Goal: Information Seeking & Learning: Learn about a topic

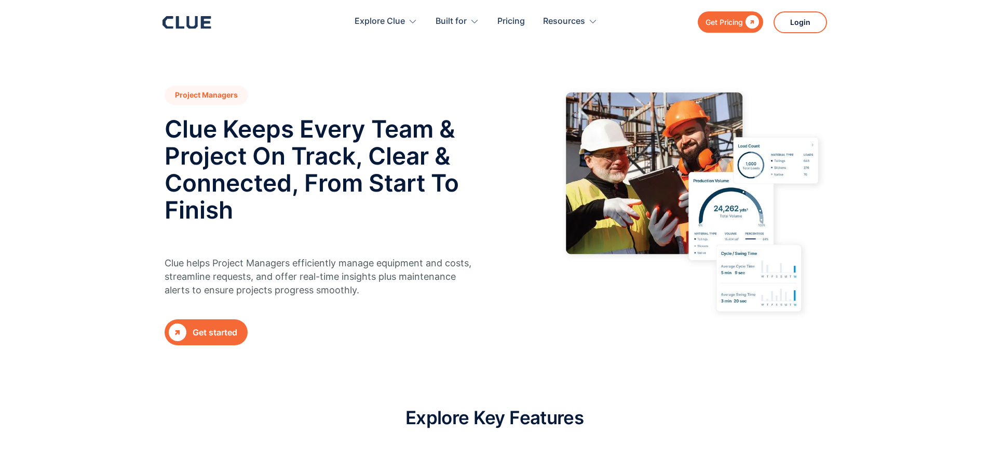
click at [599, 322] on div at bounding box center [692, 208] width 265 height 244
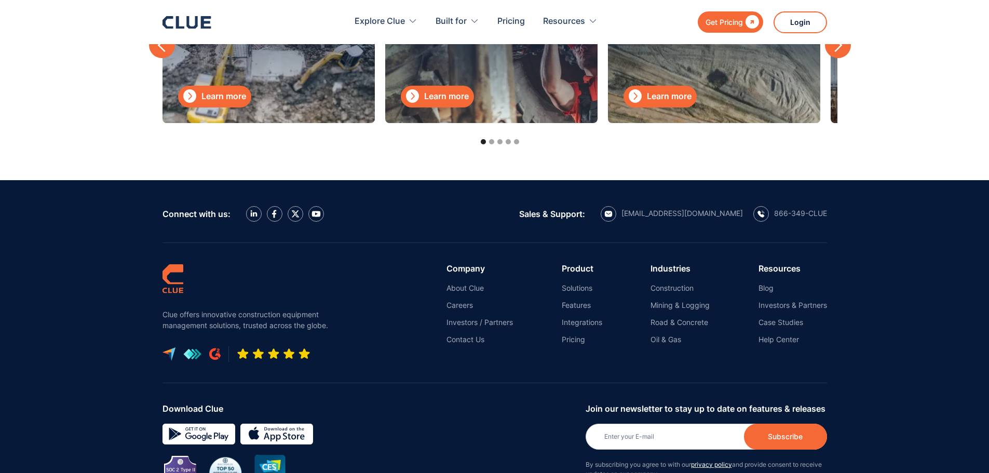
scroll to position [3740, 0]
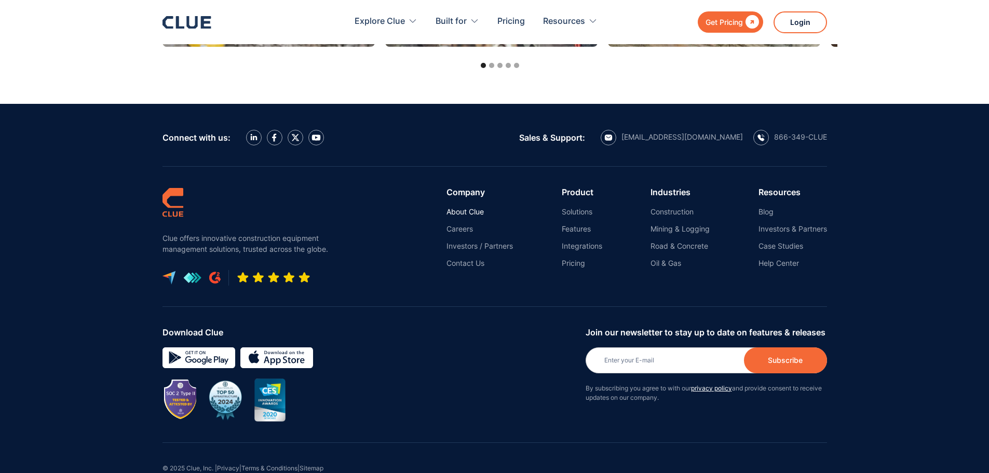
click at [469, 211] on link "About Clue" at bounding box center [480, 211] width 66 height 9
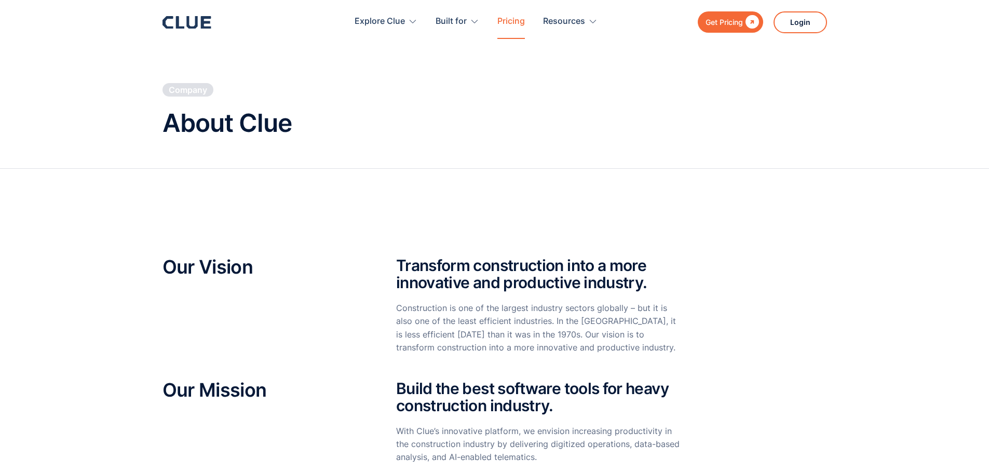
click at [511, 27] on link "Pricing" at bounding box center [512, 21] width 28 height 33
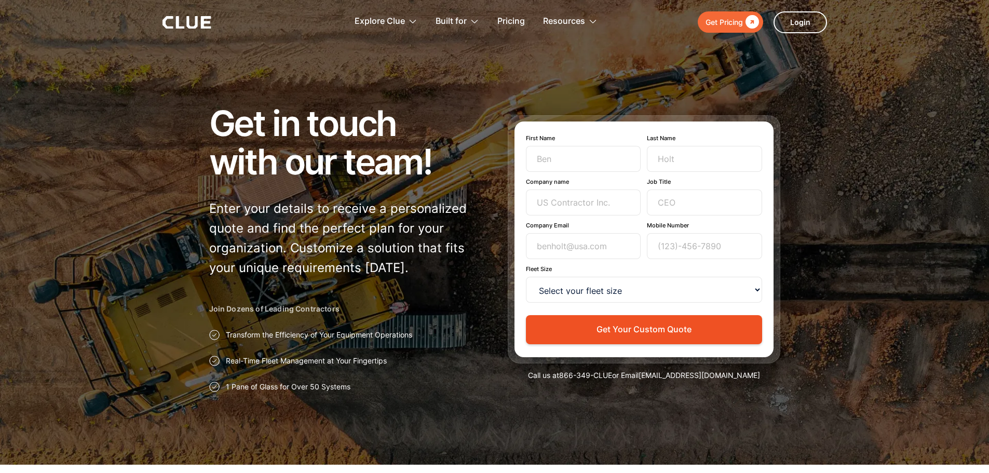
click at [863, 211] on div at bounding box center [494, 232] width 989 height 465
